Goal: Find specific page/section: Find specific page/section

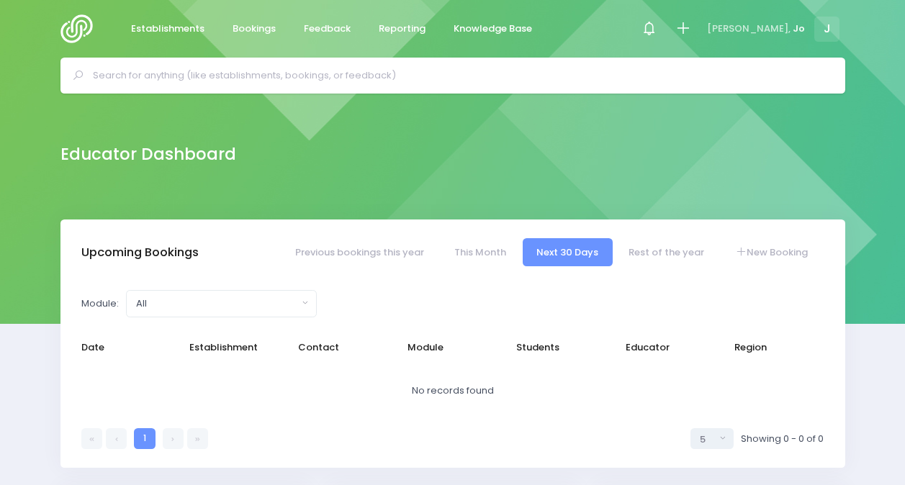
select select "5"
click at [657, 28] on icon at bounding box center [649, 28] width 17 height 17
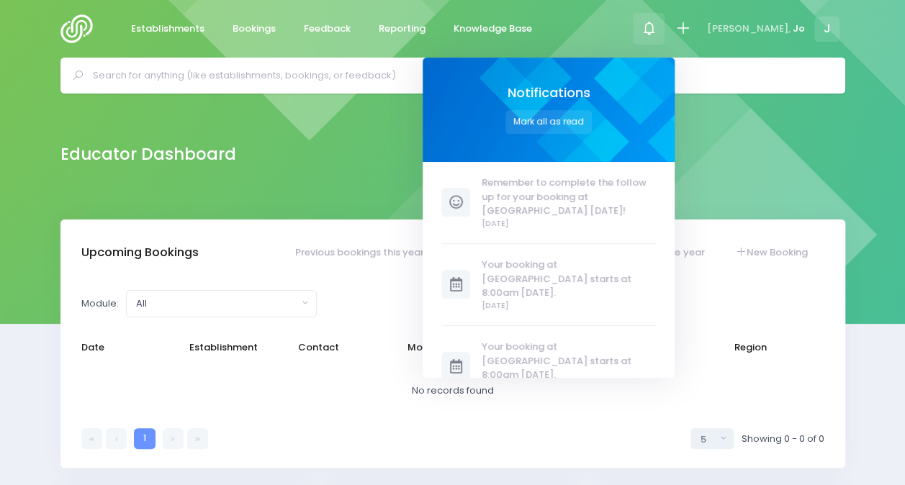
click at [657, 28] on icon at bounding box center [649, 28] width 17 height 17
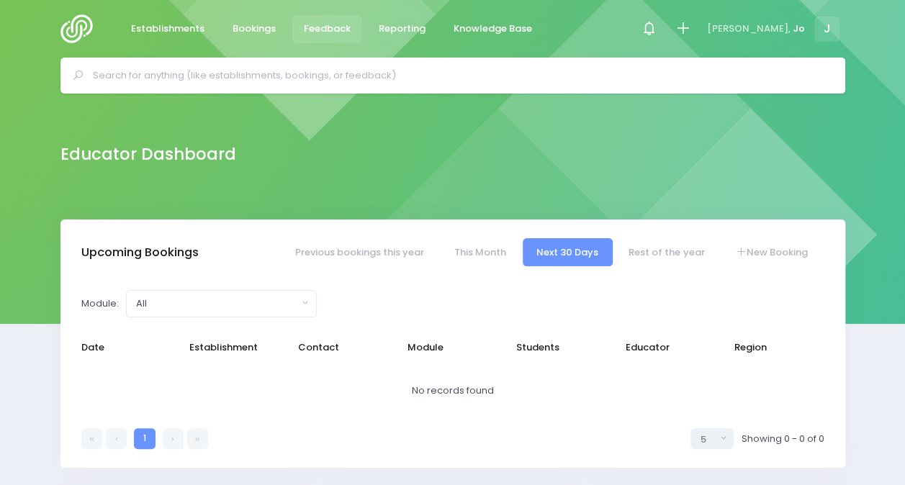
click at [330, 25] on span "Feedback" at bounding box center [327, 29] width 47 height 14
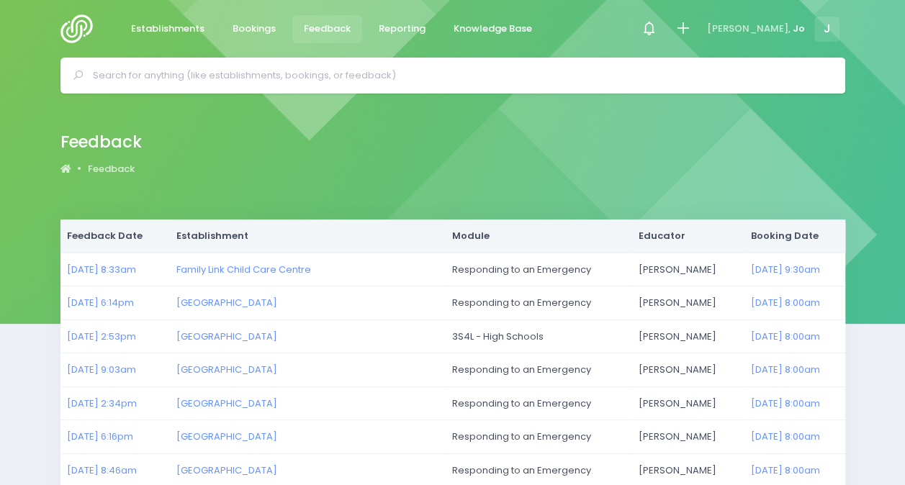
click at [91, 23] on img at bounding box center [80, 28] width 41 height 29
